Goal: Task Accomplishment & Management: Complete application form

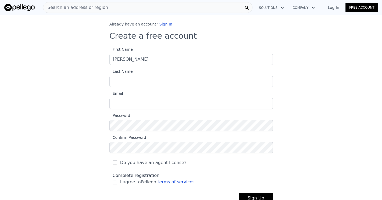
type input "[PERSON_NAME]"
type input "Cierzniak"
click at [119, 103] on input "Email" at bounding box center [190, 103] width 163 height 11
type input "[EMAIL_ADDRESS][DOMAIN_NAME]"
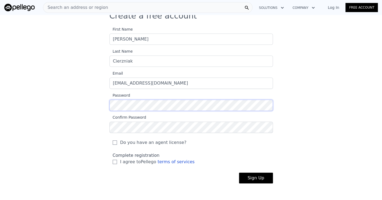
scroll to position [31, 0]
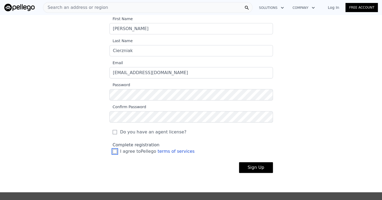
click at [113, 152] on input "I agree to Pellego terms of services" at bounding box center [115, 151] width 4 height 4
checkbox input "true"
click at [263, 169] on button "Sign Up" at bounding box center [256, 167] width 34 height 11
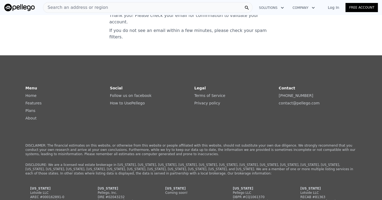
click at [334, 6] on link "Log In" at bounding box center [333, 7] width 24 height 5
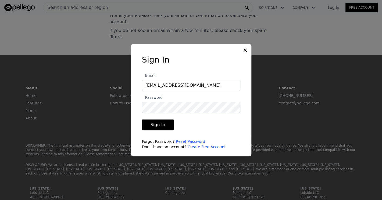
type input "[EMAIL_ADDRESS][DOMAIN_NAME]"
click at [155, 125] on button "Sign In" at bounding box center [158, 125] width 32 height 11
